Goal: Navigation & Orientation: Understand site structure

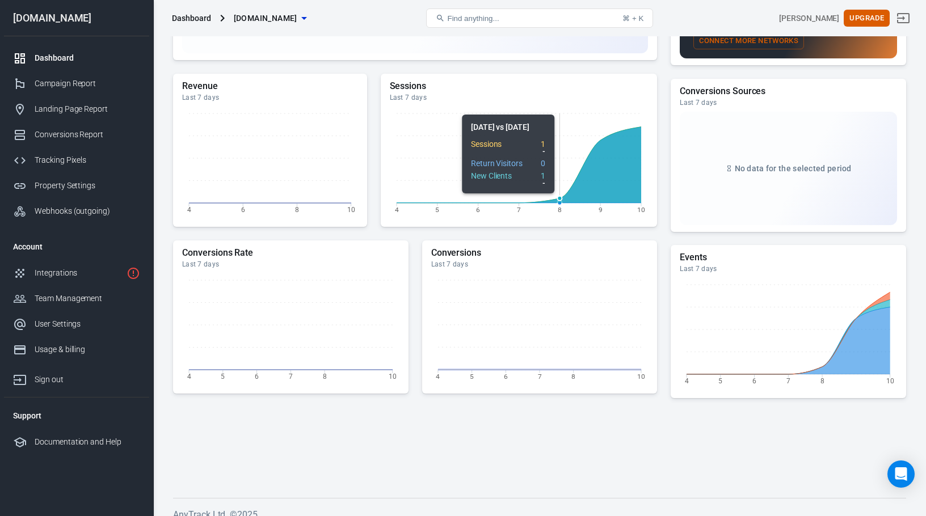
scroll to position [259, 0]
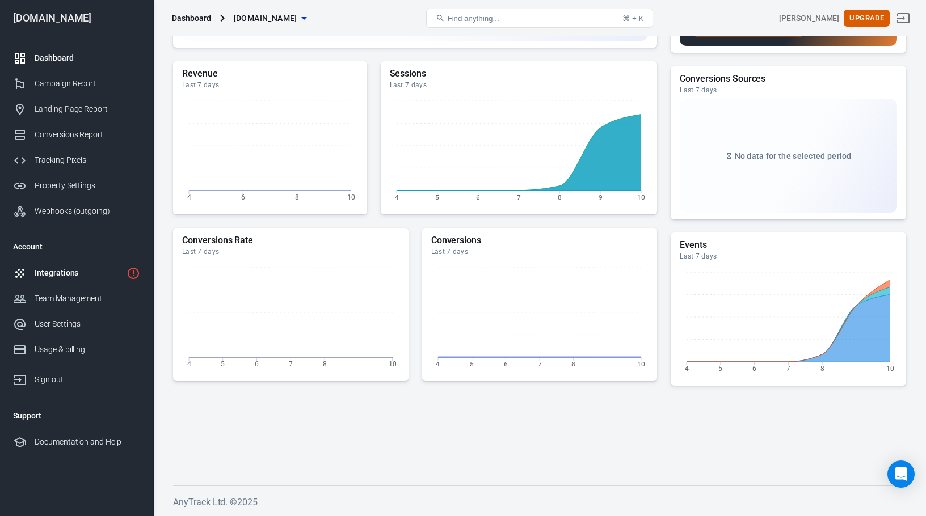
click at [66, 267] on link "Integrations" at bounding box center [76, 273] width 145 height 26
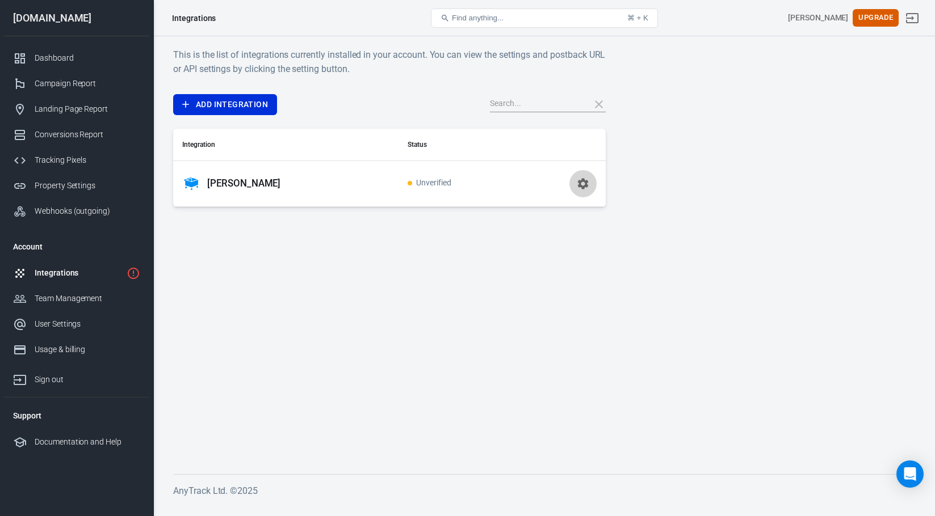
click at [579, 186] on icon "button" at bounding box center [583, 183] width 11 height 11
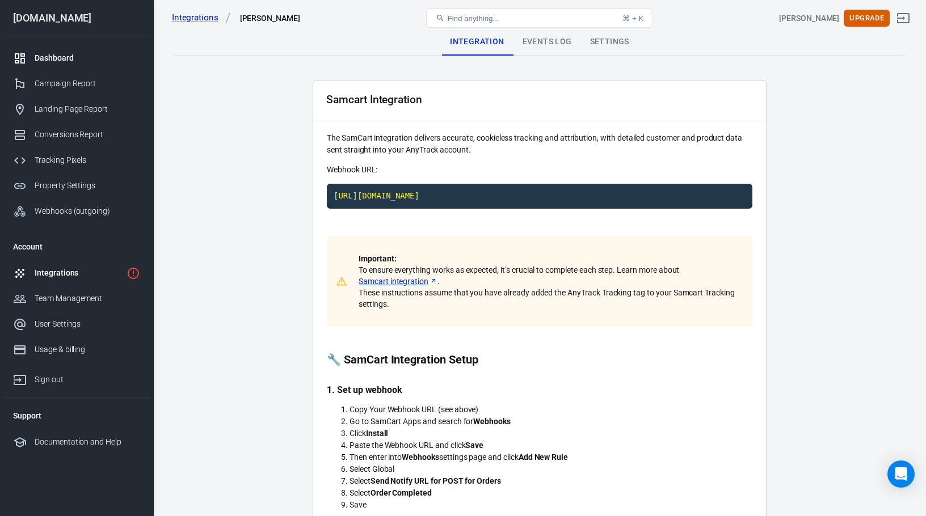
click at [45, 59] on div "Dashboard" at bounding box center [88, 58] width 106 height 12
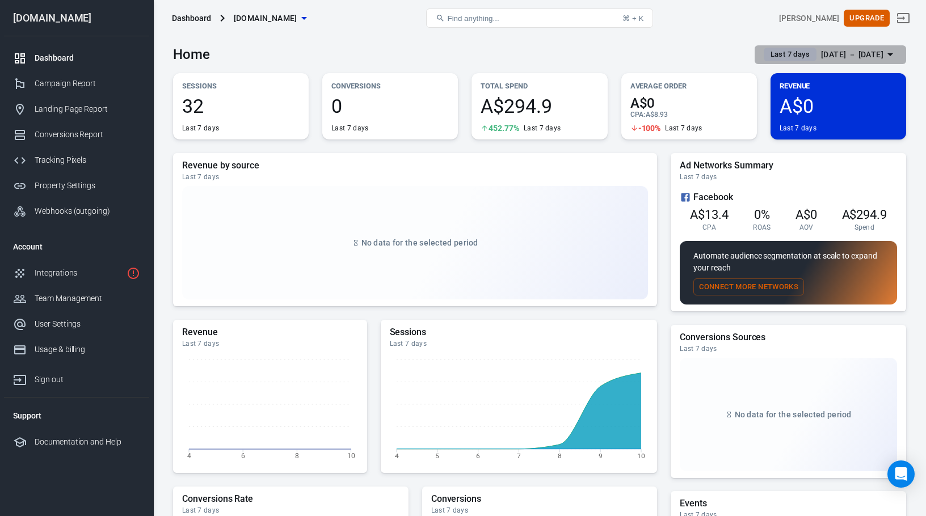
click at [849, 56] on div "[DATE] － [DATE]" at bounding box center [852, 55] width 62 height 14
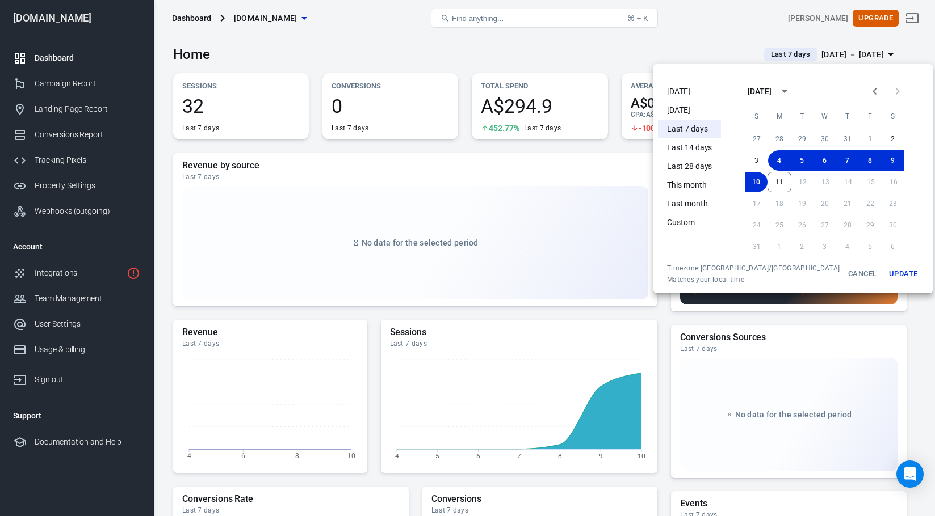
click at [849, 56] on div at bounding box center [467, 258] width 935 height 516
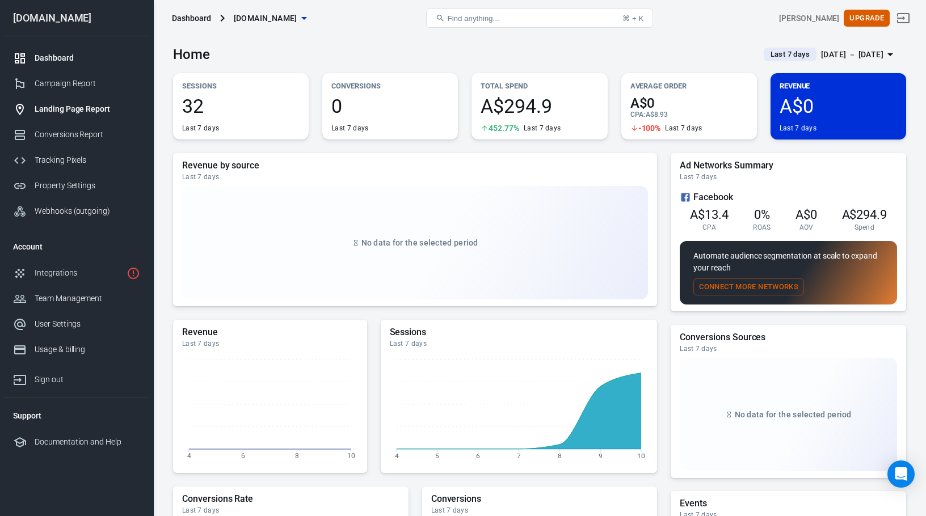
click at [85, 108] on div "Landing Page Report" at bounding box center [88, 109] width 106 height 12
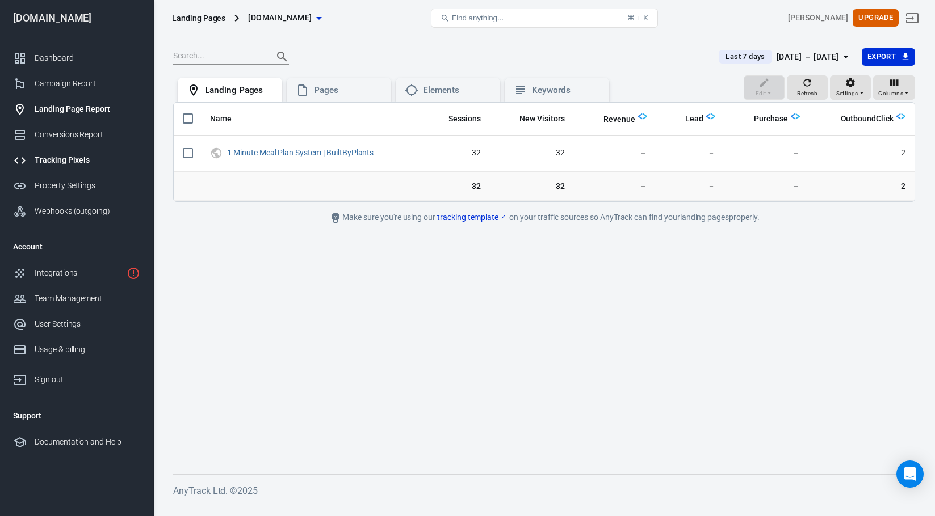
click at [87, 158] on div "Tracking Pixels" at bounding box center [88, 160] width 106 height 12
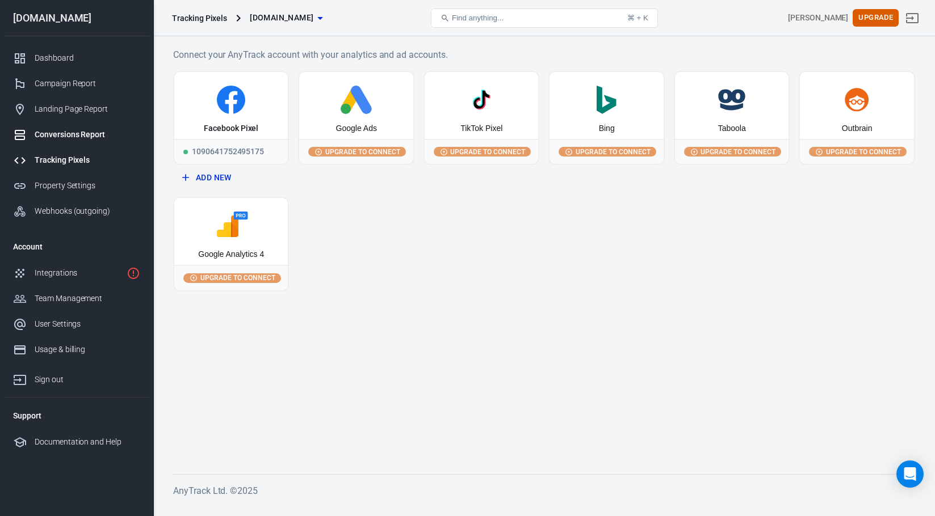
click at [64, 142] on link "Conversions Report" at bounding box center [76, 135] width 145 height 26
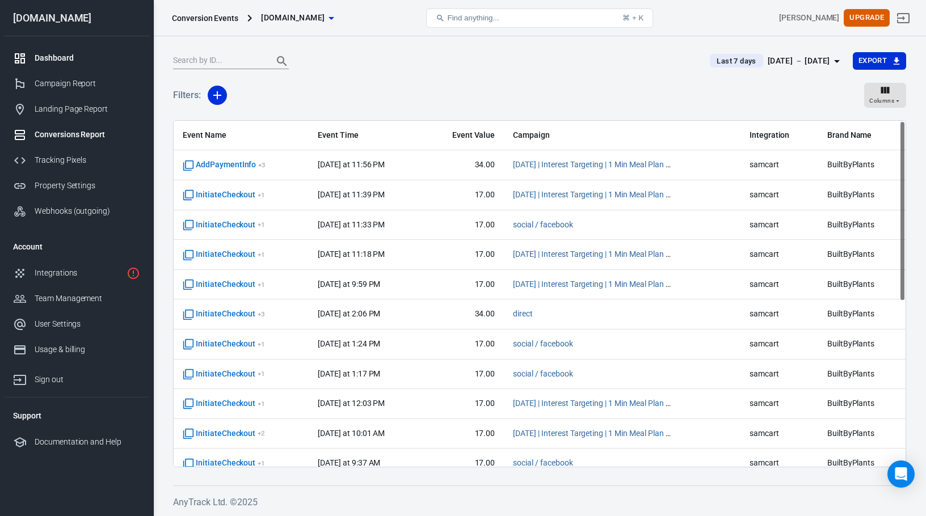
click at [38, 64] on div "Dashboard" at bounding box center [88, 58] width 106 height 12
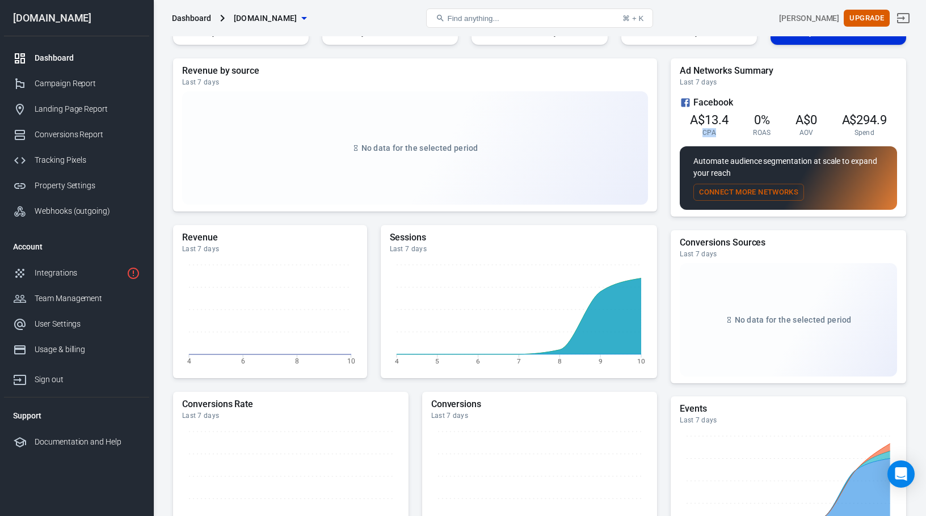
drag, startPoint x: 718, startPoint y: 135, endPoint x: 698, endPoint y: 135, distance: 20.4
click at [698, 135] on div "A$13.4 CPA" at bounding box center [709, 125] width 39 height 23
copy span "CPA"
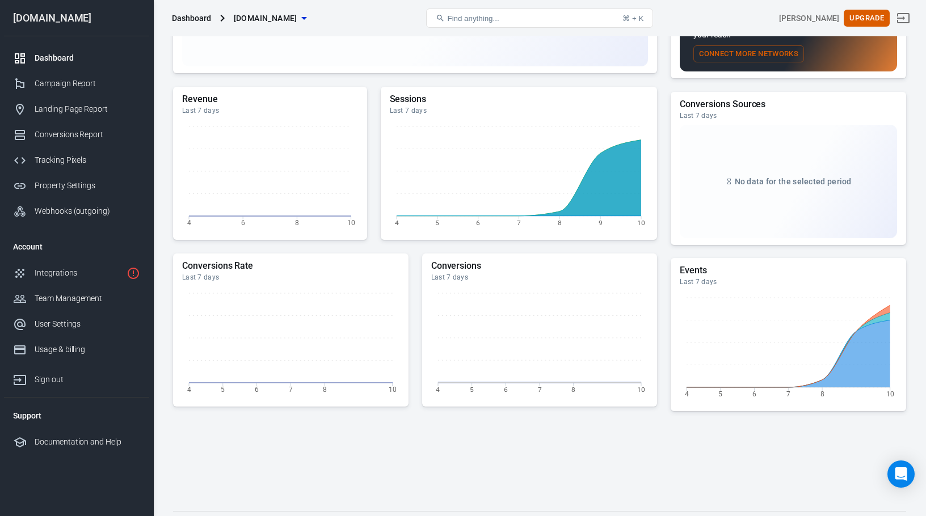
scroll to position [259, 0]
